Goal: Find specific page/section: Find specific page/section

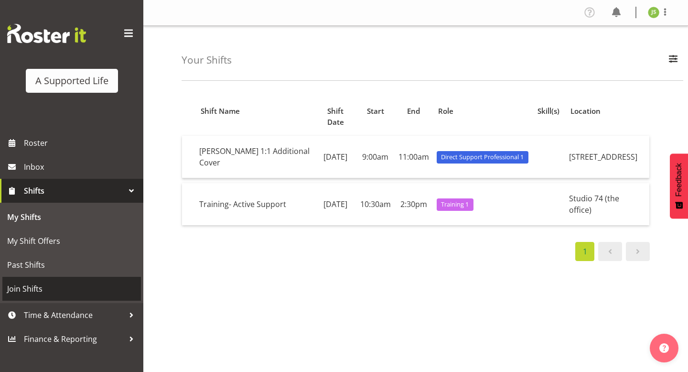
click at [40, 289] on span "Join Shifts" at bounding box center [71, 288] width 129 height 14
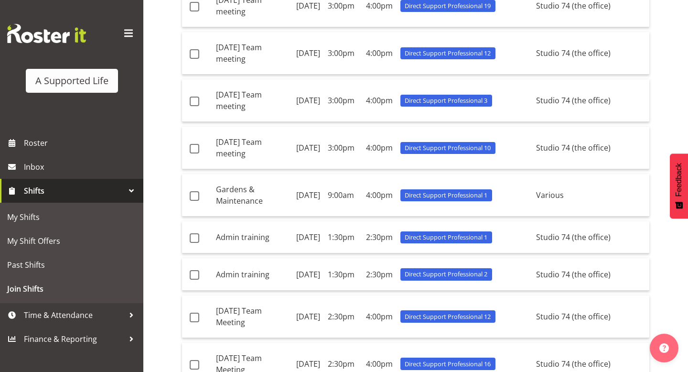
scroll to position [592, 0]
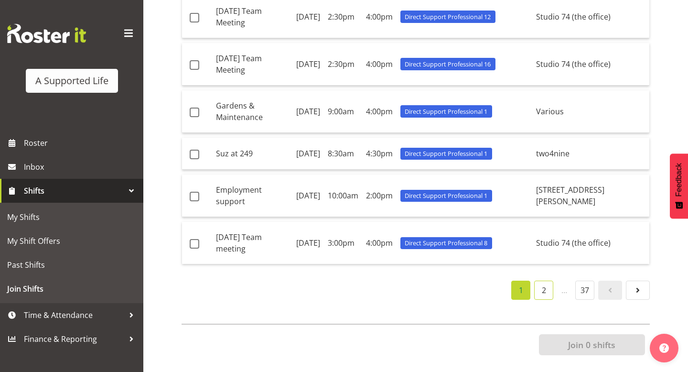
click at [549, 293] on link "2" at bounding box center [543, 289] width 19 height 19
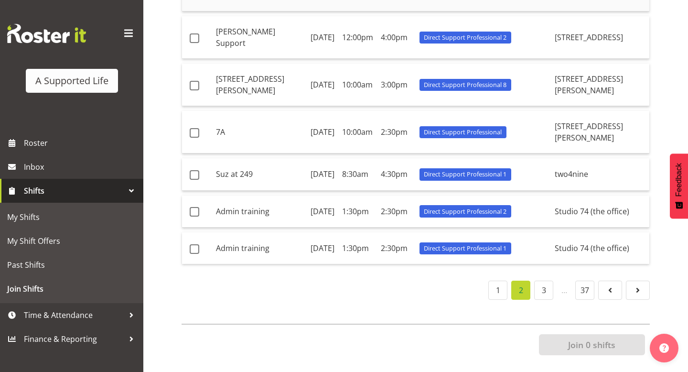
scroll to position [603, 0]
click at [540, 285] on link "3" at bounding box center [543, 289] width 19 height 19
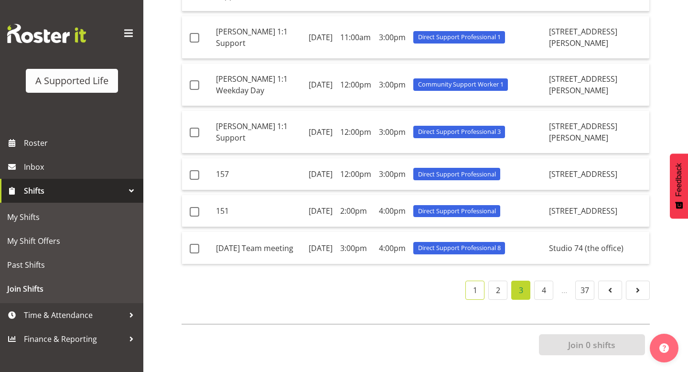
click at [474, 291] on link "1" at bounding box center [474, 289] width 19 height 19
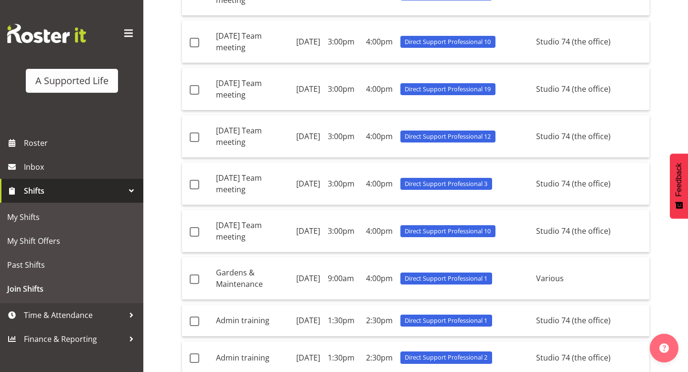
scroll to position [0, 0]
